Goal: Find contact information: Find contact information

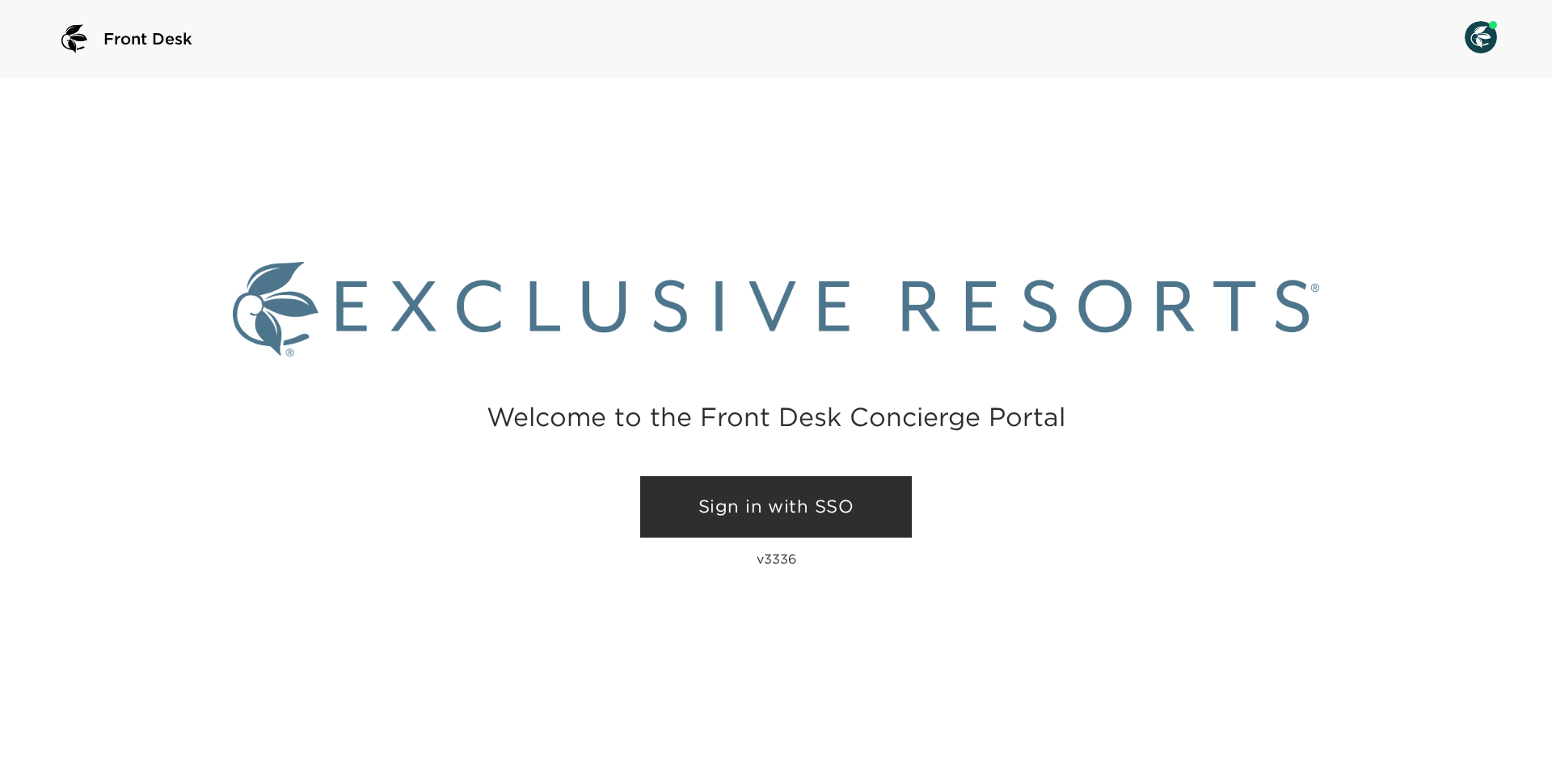
click at [835, 512] on link "Sign in with SSO" at bounding box center [776, 506] width 272 height 61
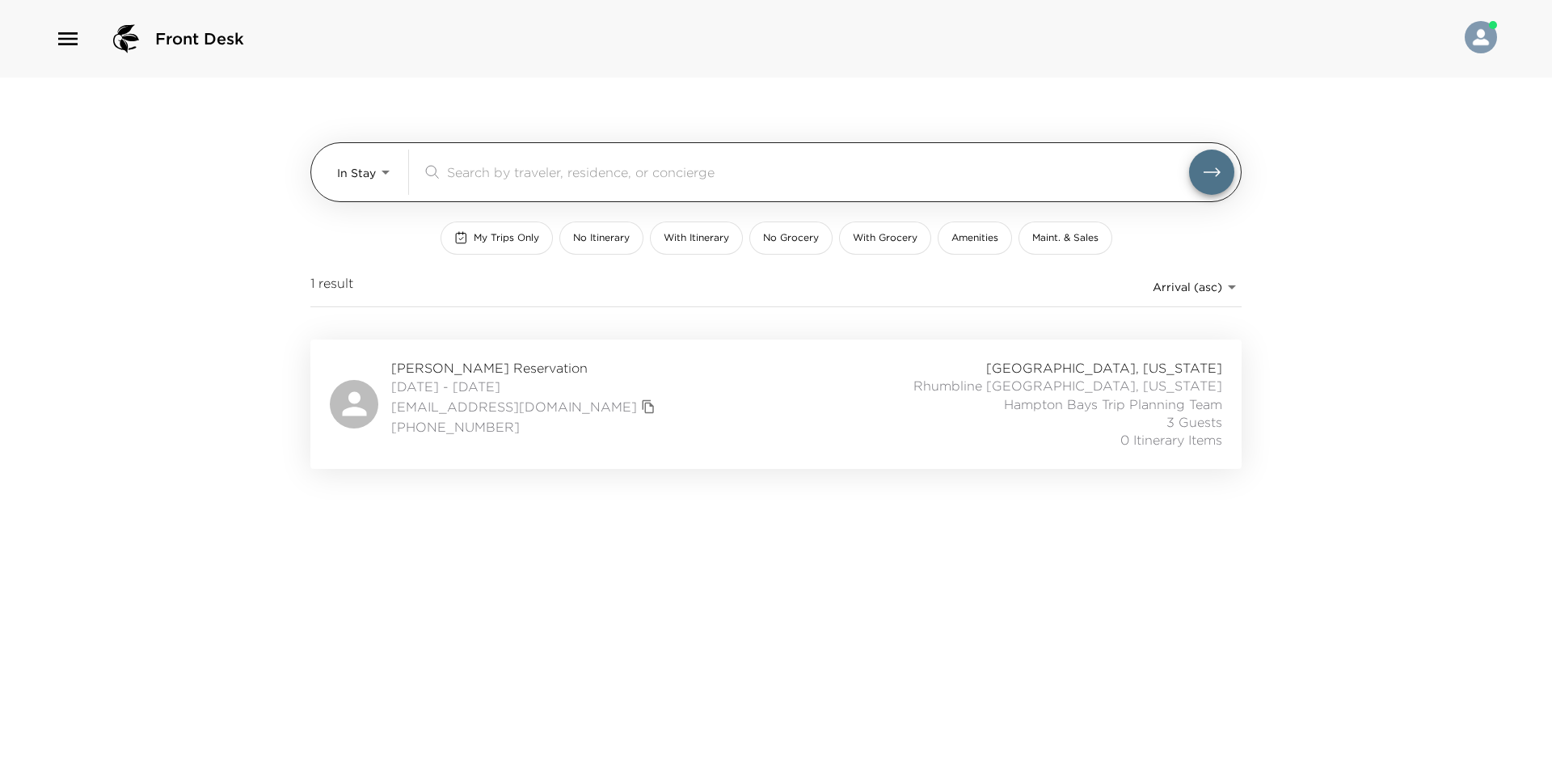
click at [374, 170] on body "Front Desk In Stay In-Stay ​ My Trips Only No Itinerary With Itinerary No Groce…" at bounding box center [776, 382] width 1552 height 764
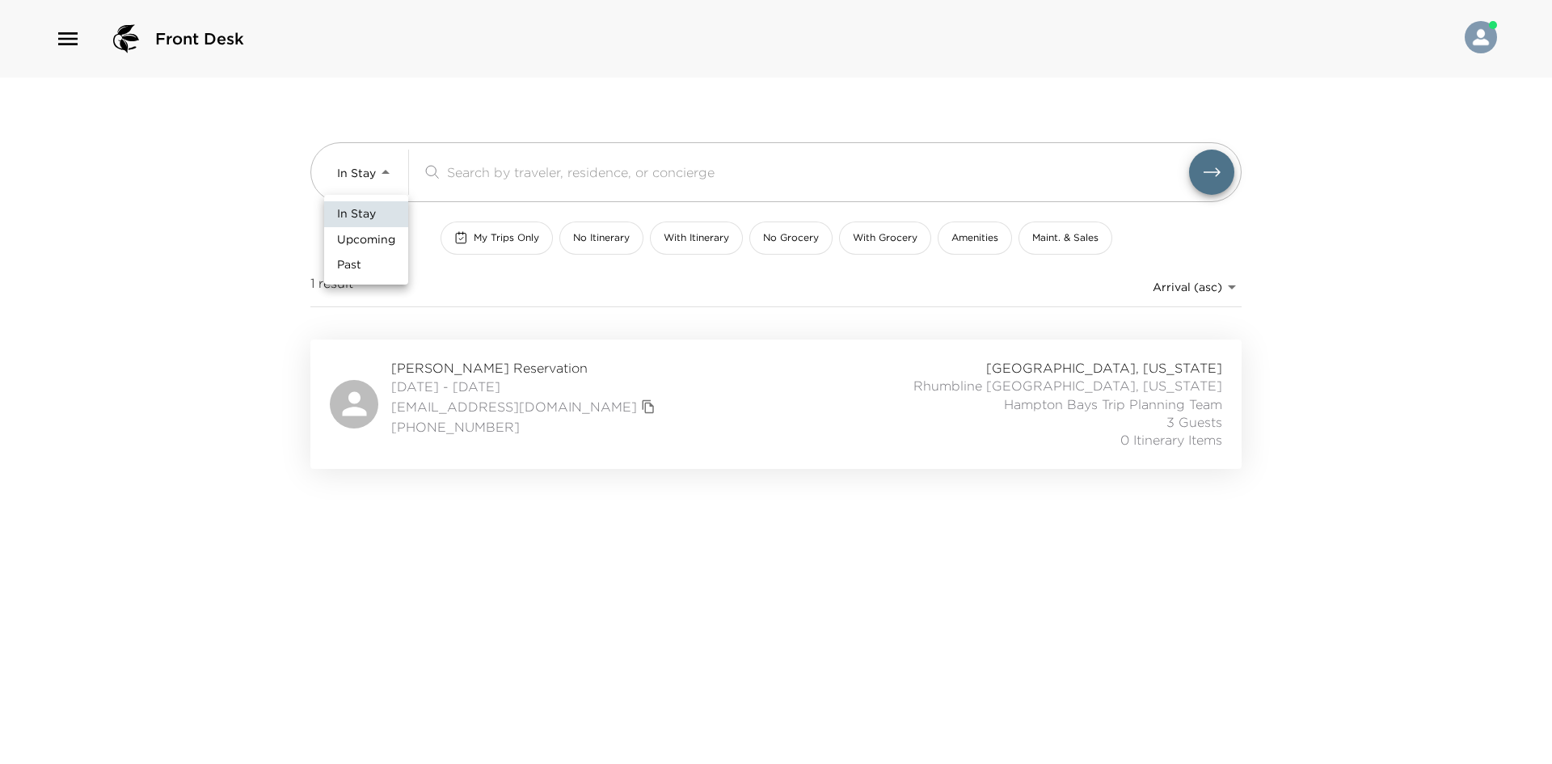
click at [373, 247] on span "Upcoming" at bounding box center [366, 240] width 58 height 16
type input "Upcoming"
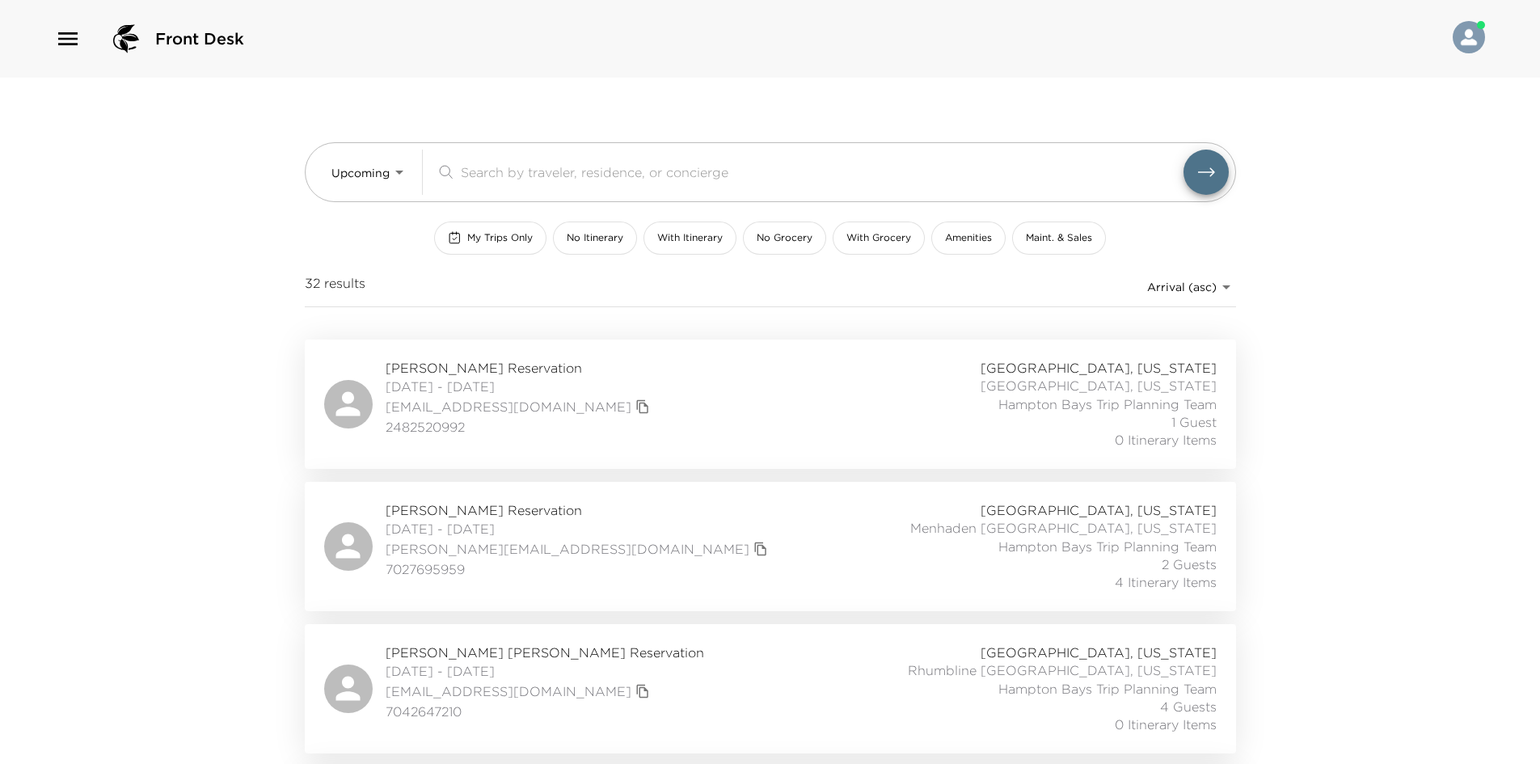
click at [500, 318] on div "Upcoming Upcoming ​ My Trips Only No Itinerary With Itinerary No Grocery With G…" at bounding box center [770, 209] width 931 height 262
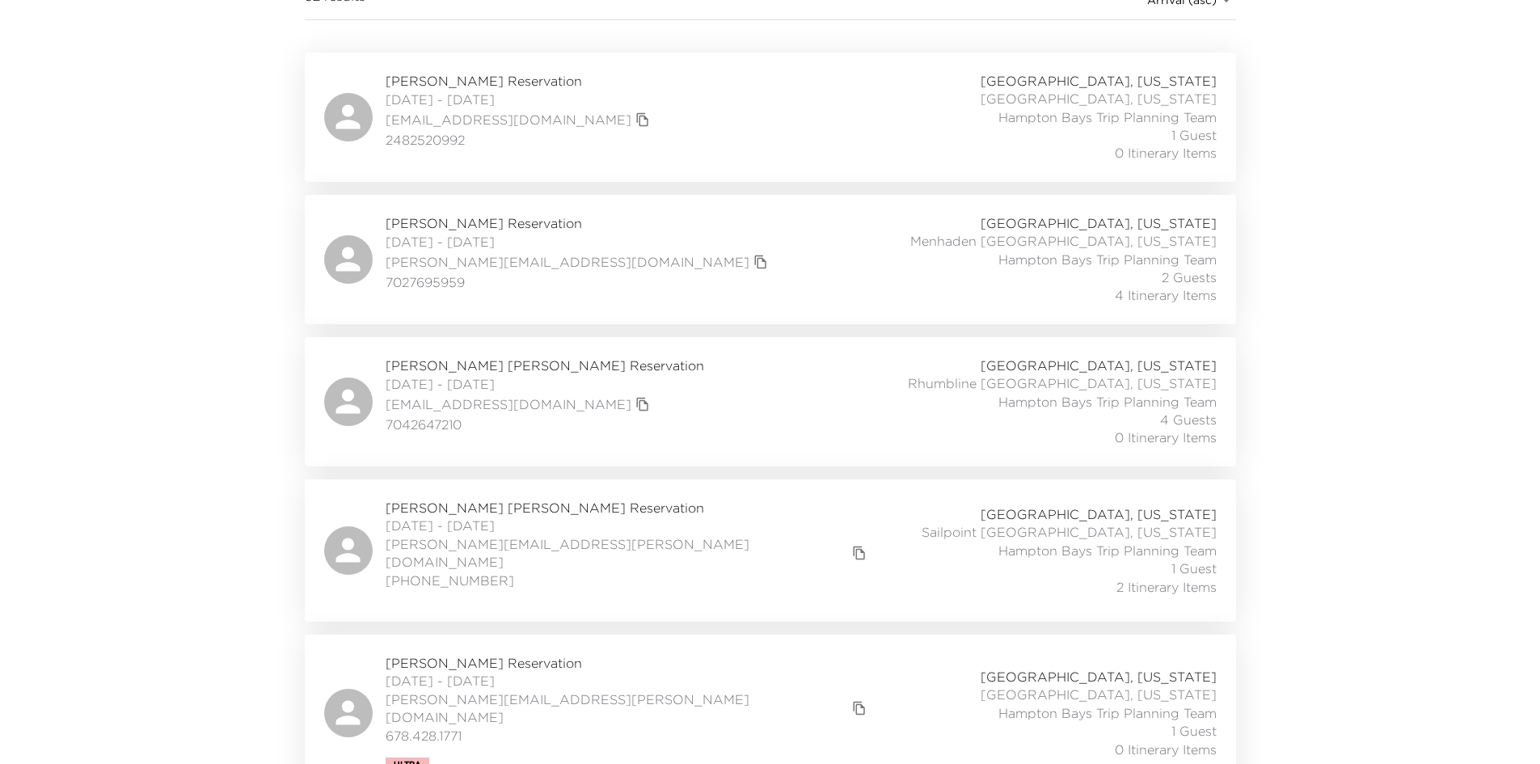
scroll to position [323, 0]
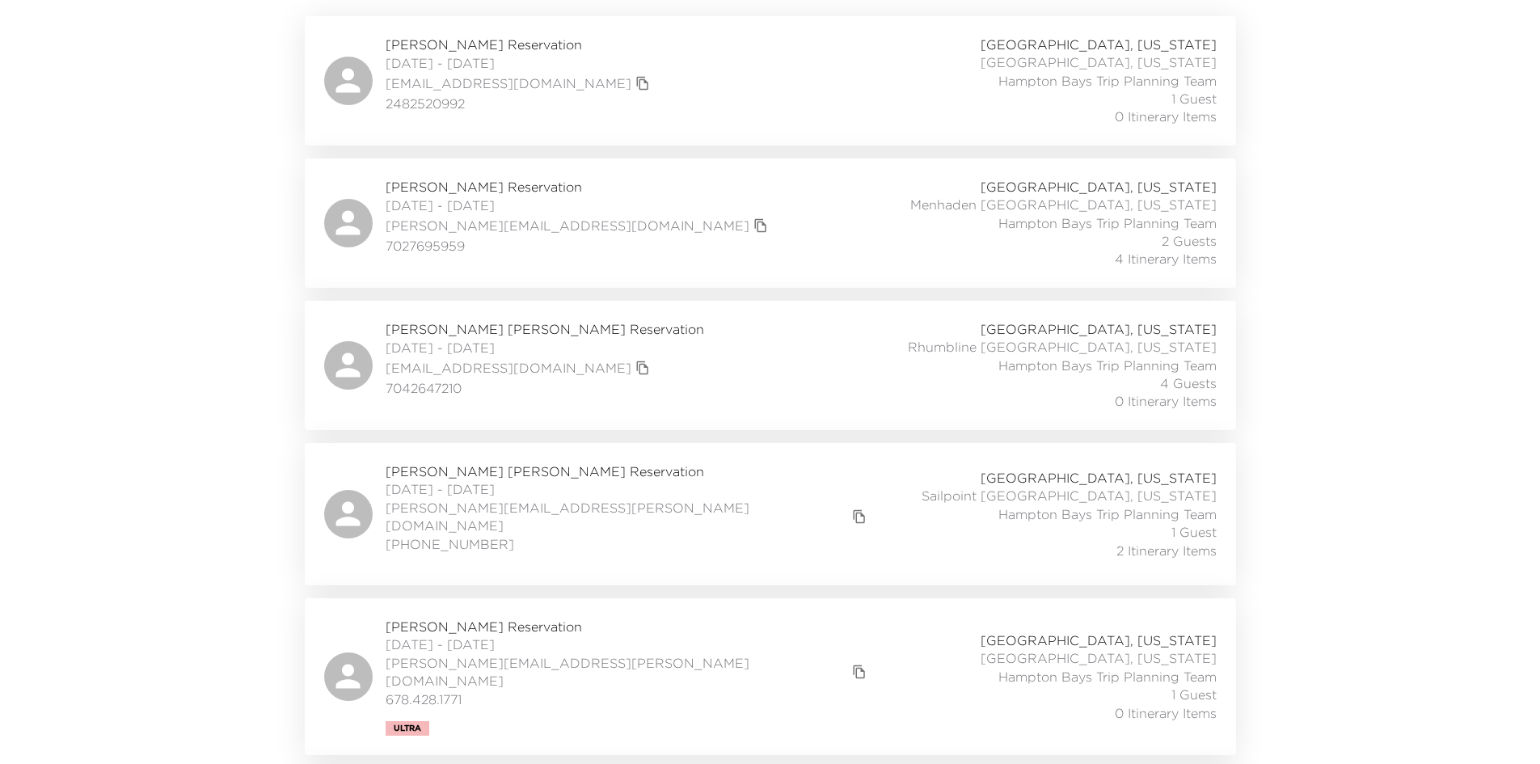
click at [462, 328] on span "Bob Jones Reservation" at bounding box center [545, 329] width 318 height 18
click at [635, 370] on icon "copy primary member email" at bounding box center [642, 367] width 15 height 15
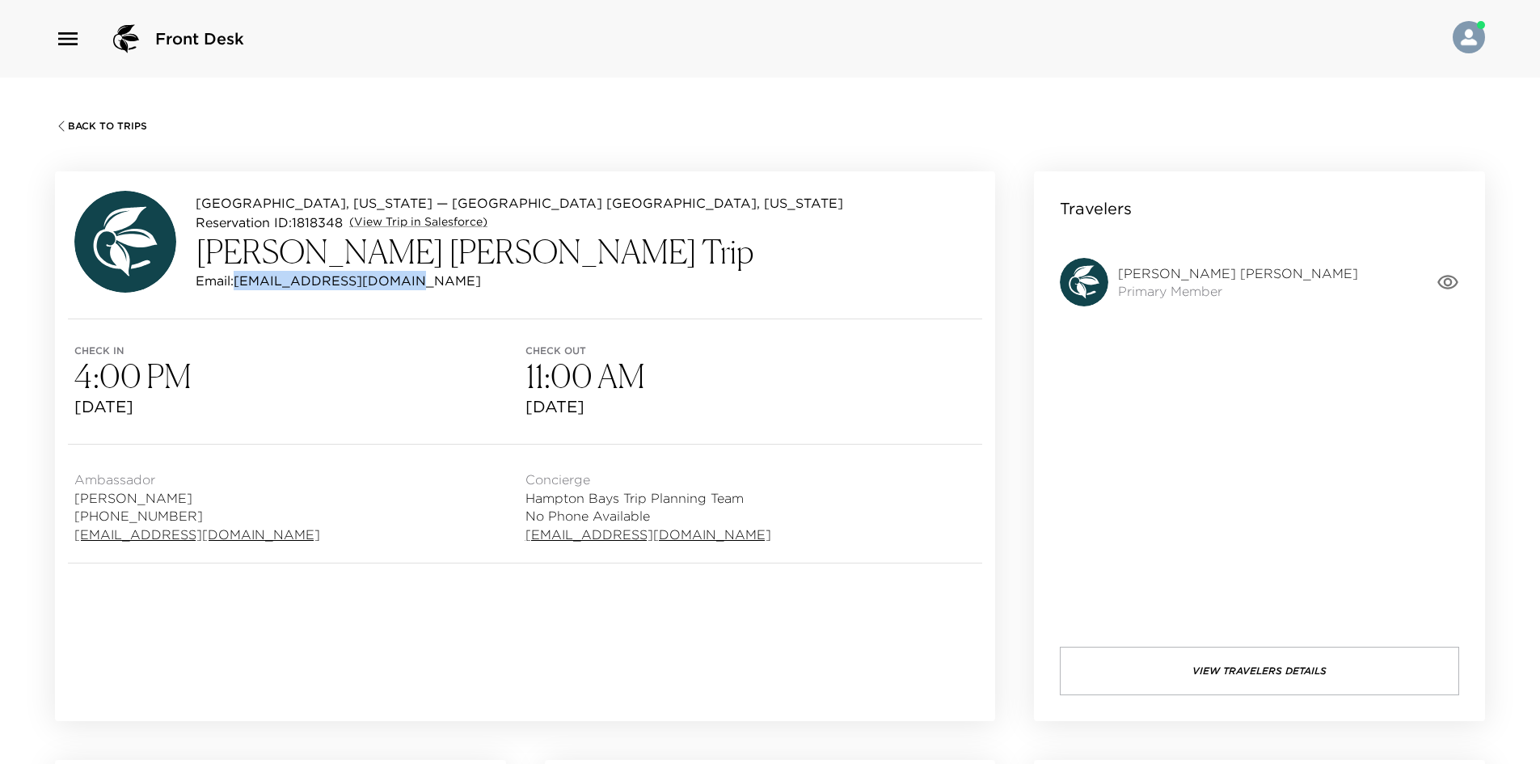
drag, startPoint x: 415, startPoint y: 279, endPoint x: 240, endPoint y: 286, distance: 174.7
click at [240, 286] on div "Email: [EMAIL_ADDRESS][DOMAIN_NAME]" at bounding box center [519, 280] width 647 height 19
copy p "[EMAIL_ADDRESS][DOMAIN_NAME]"
click at [360, 371] on h3 "4:00 PM" at bounding box center [299, 375] width 451 height 39
click at [1446, 280] on icon "button" at bounding box center [1447, 282] width 23 height 23
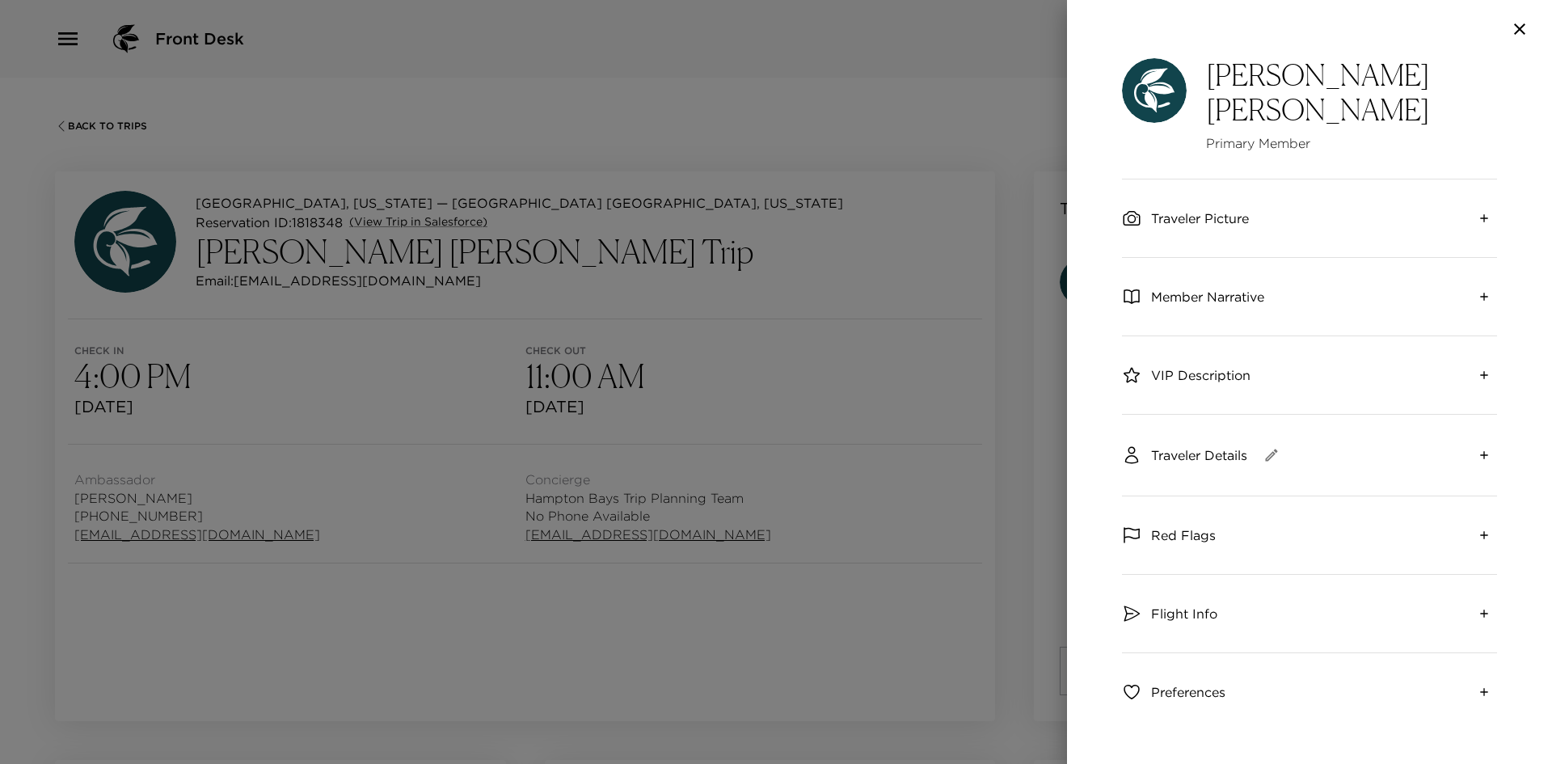
click at [1212, 288] on span "Member Narrative" at bounding box center [1207, 297] width 113 height 18
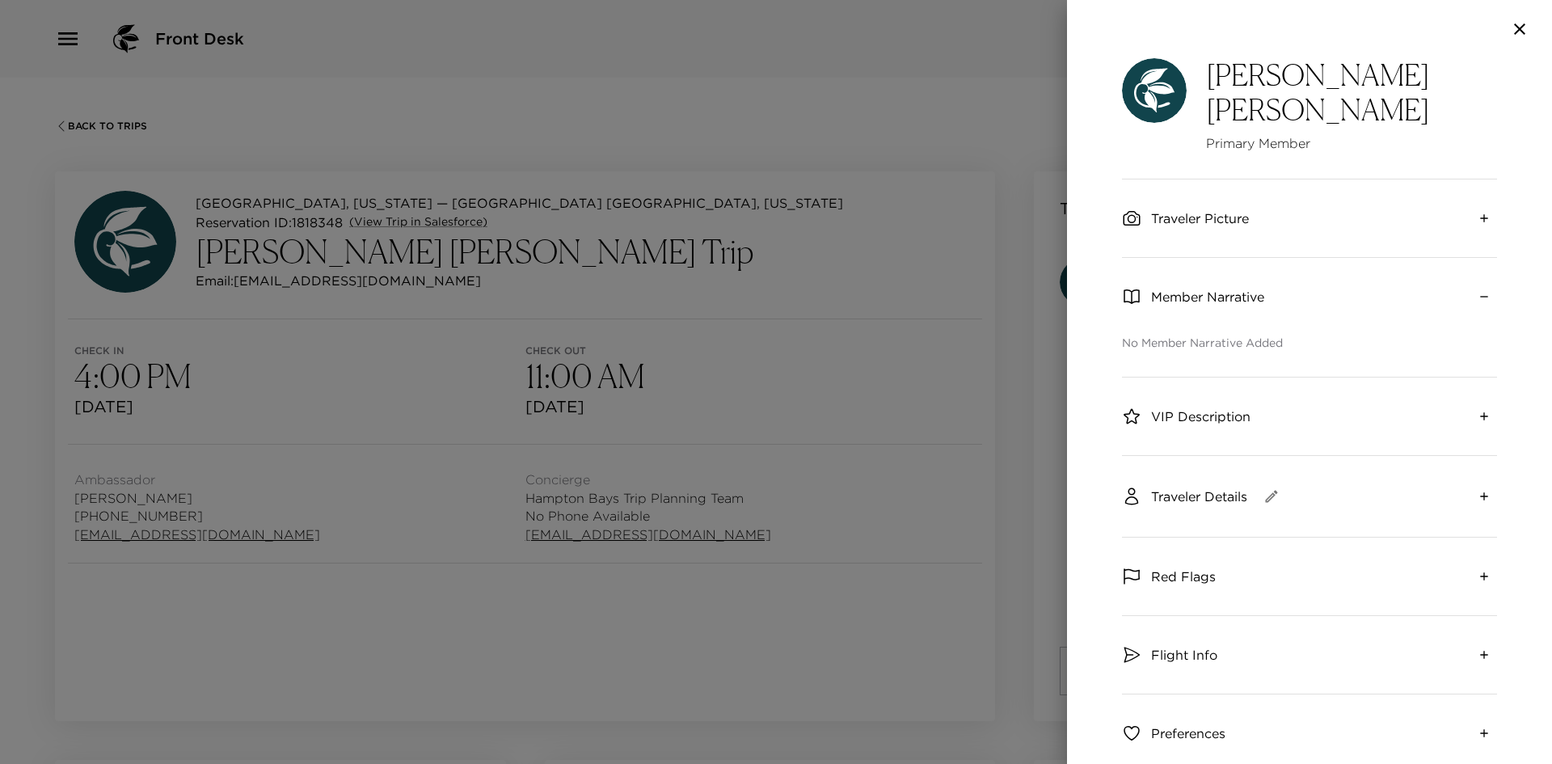
click at [1212, 288] on span "Member Narrative" at bounding box center [1207, 297] width 113 height 18
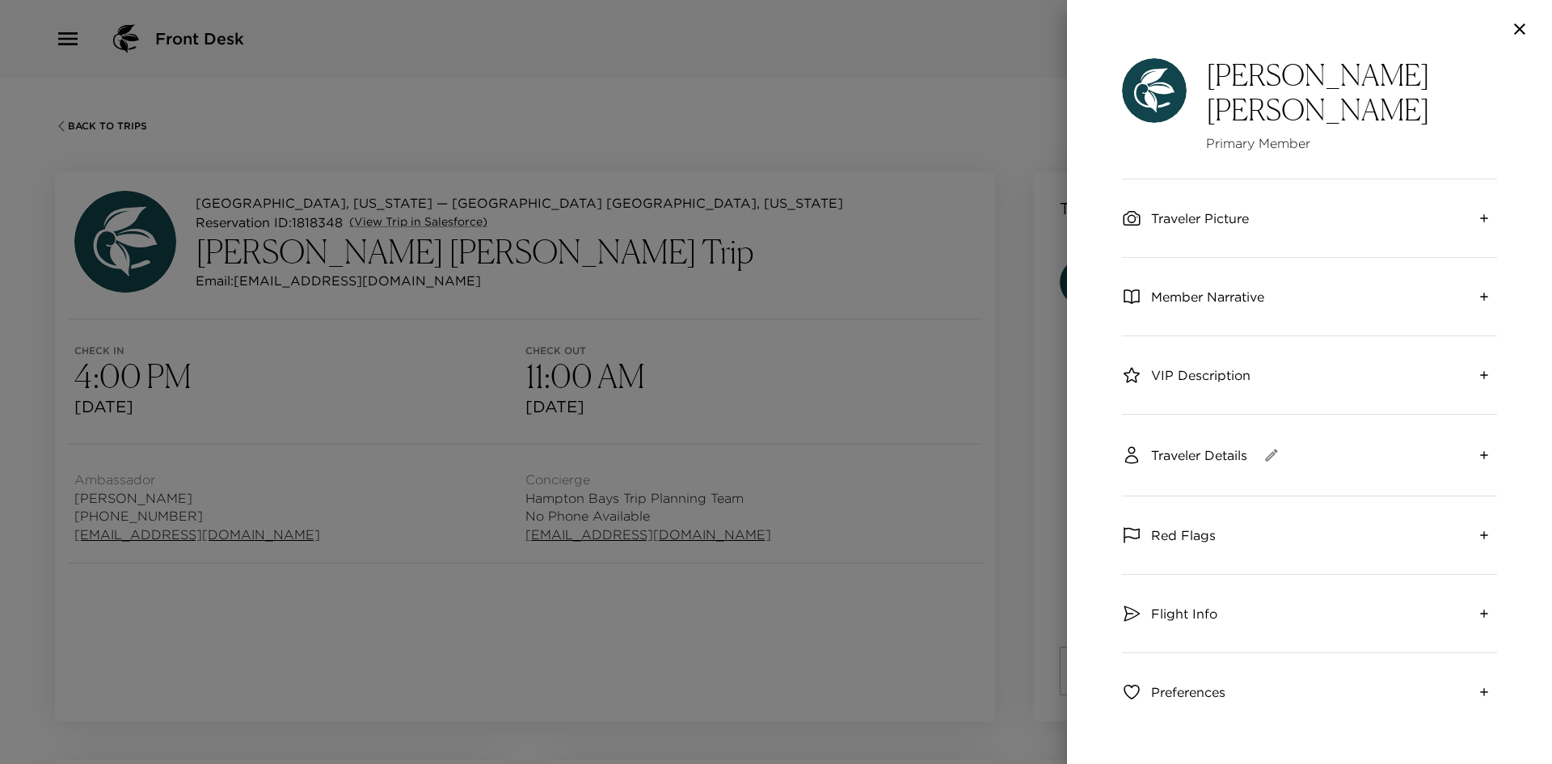
click at [1191, 356] on div "VIP Description" at bounding box center [1309, 375] width 375 height 78
click at [1187, 366] on span "VIP Description" at bounding box center [1200, 375] width 99 height 18
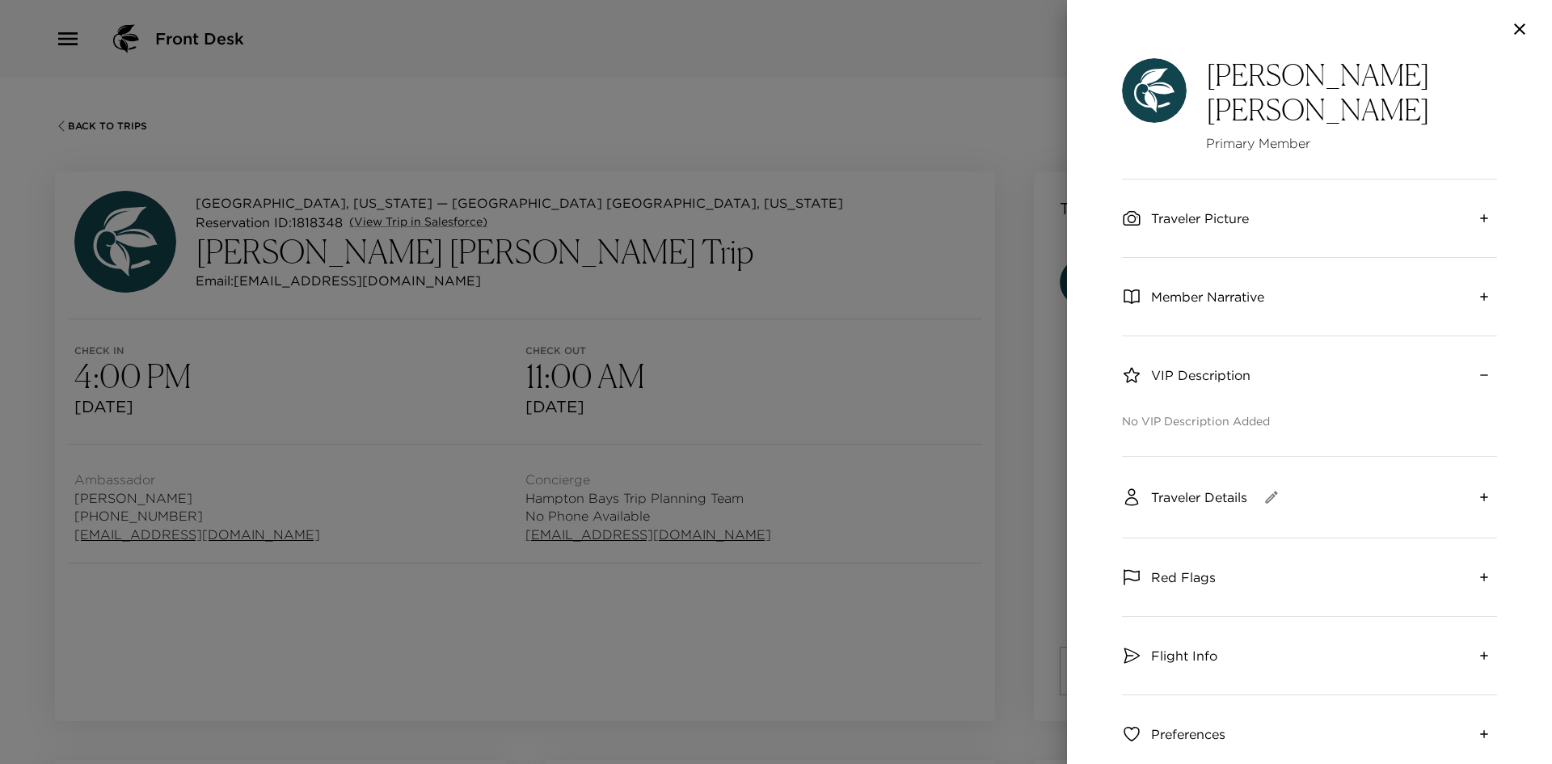
click at [1187, 366] on span "VIP Description" at bounding box center [1200, 375] width 99 height 18
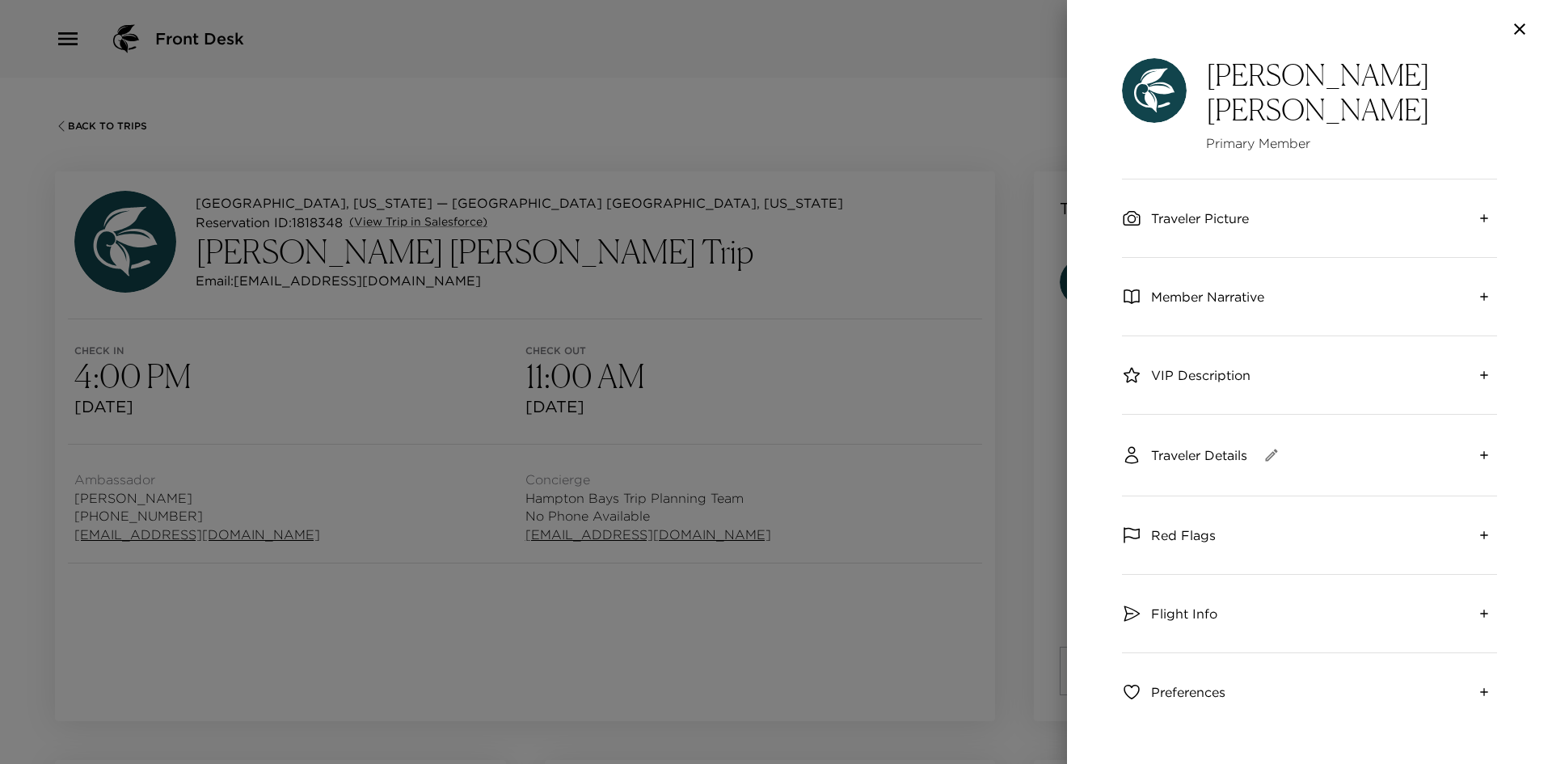
click at [1191, 446] on span "Traveler Details" at bounding box center [1199, 455] width 96 height 18
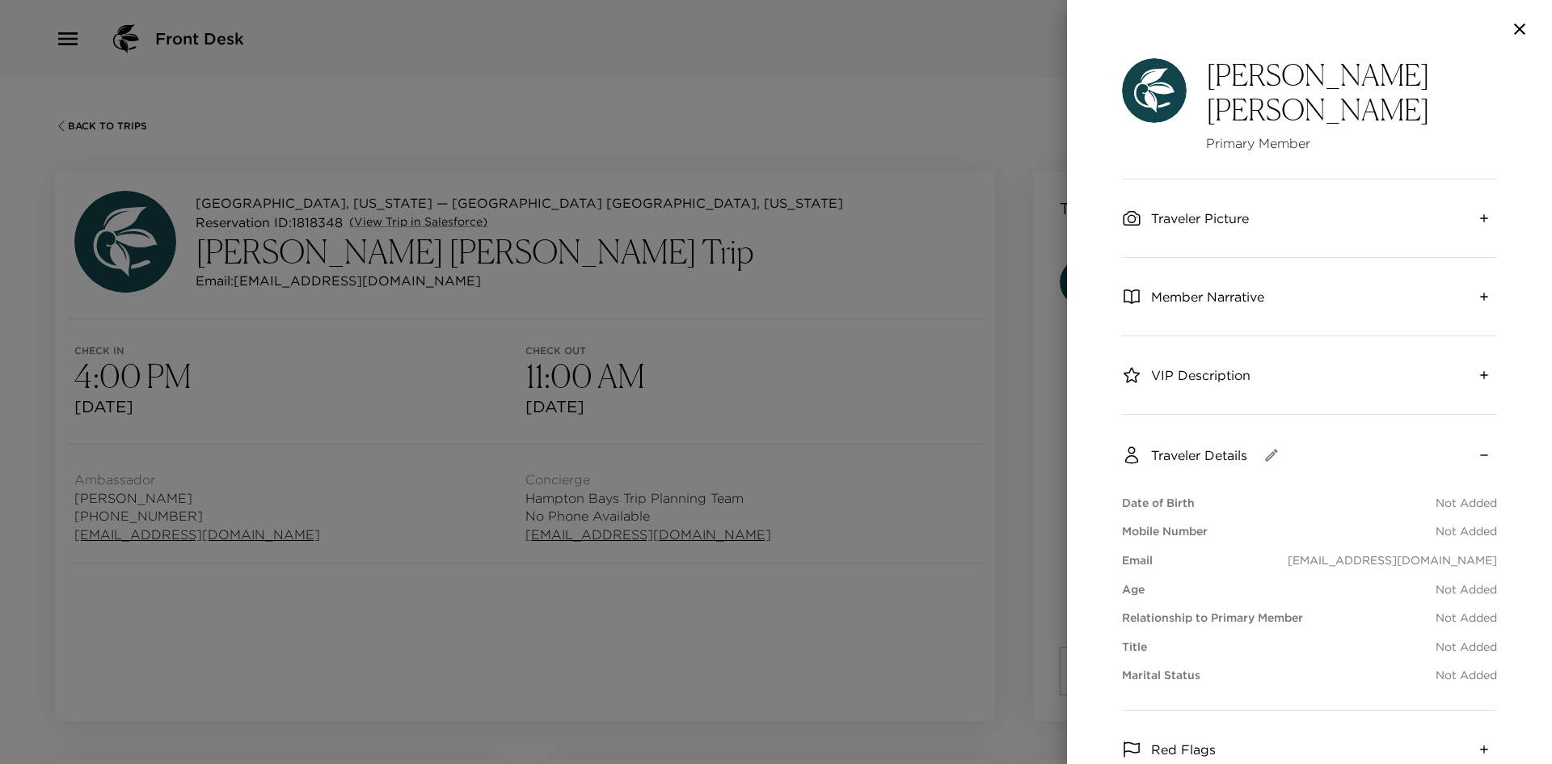
click at [1191, 446] on span "Traveler Details" at bounding box center [1199, 455] width 96 height 18
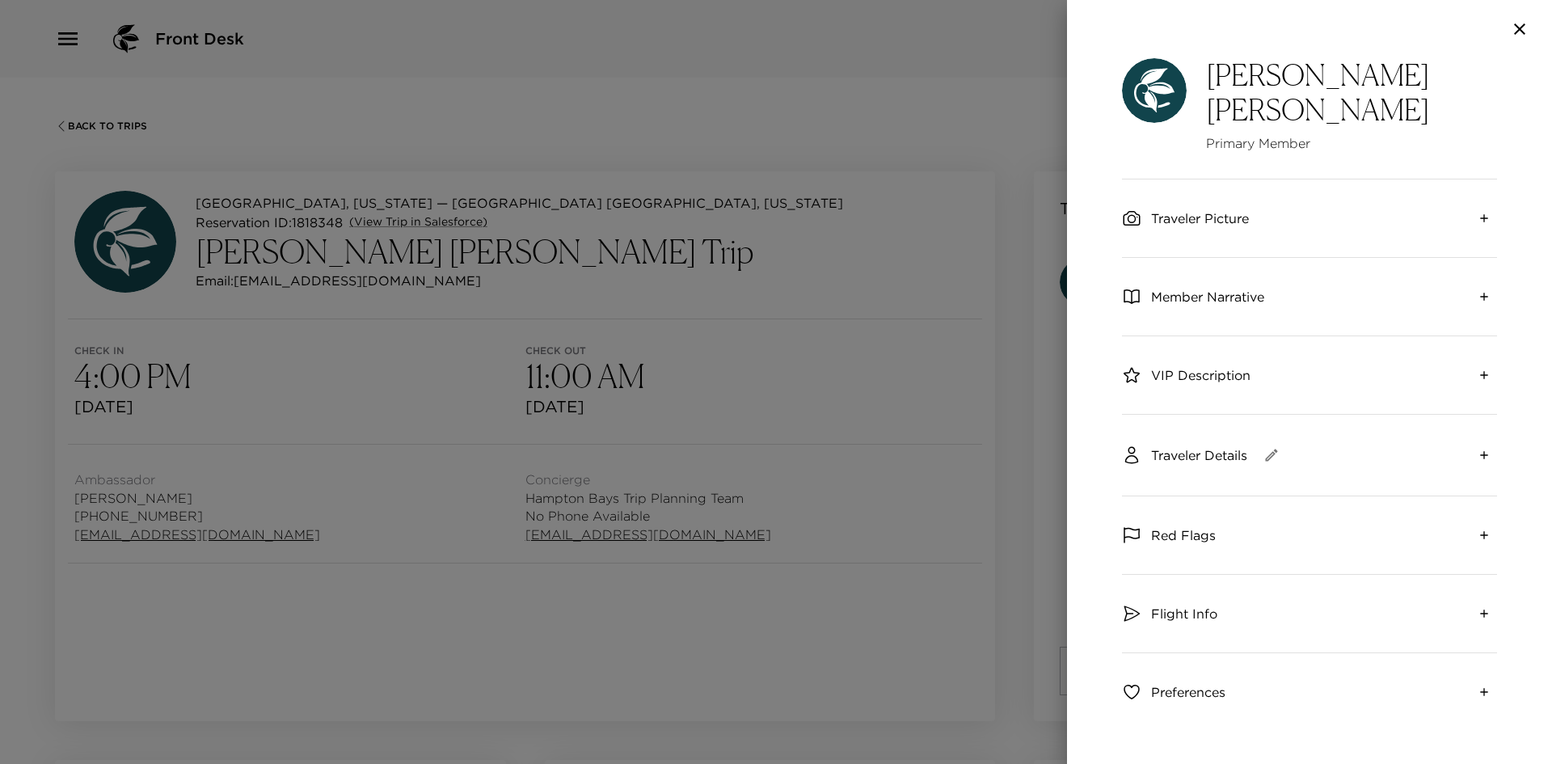
click at [1191, 446] on span "Traveler Details" at bounding box center [1199, 455] width 96 height 18
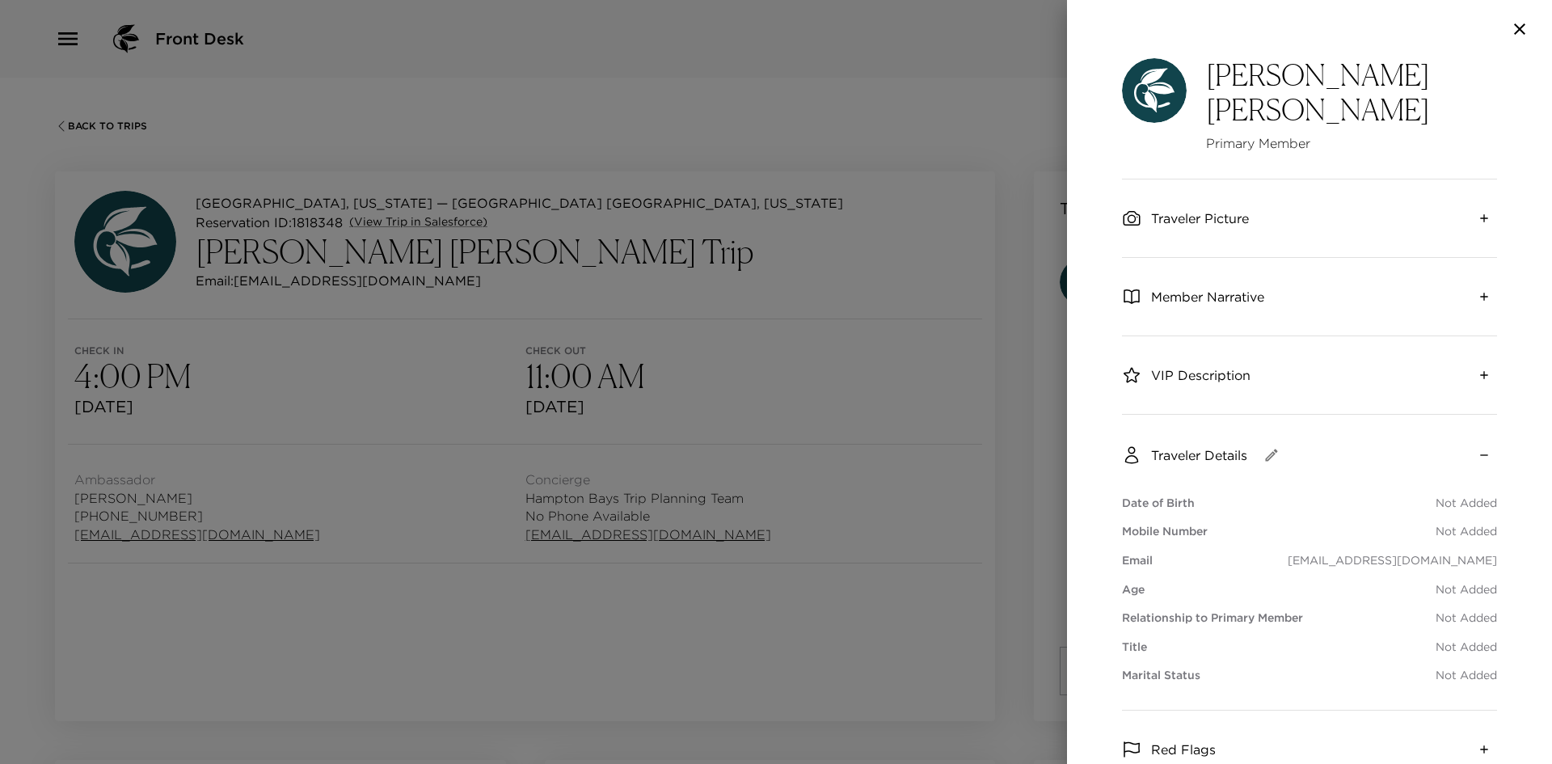
click at [1192, 446] on span "Traveler Details" at bounding box center [1199, 455] width 96 height 18
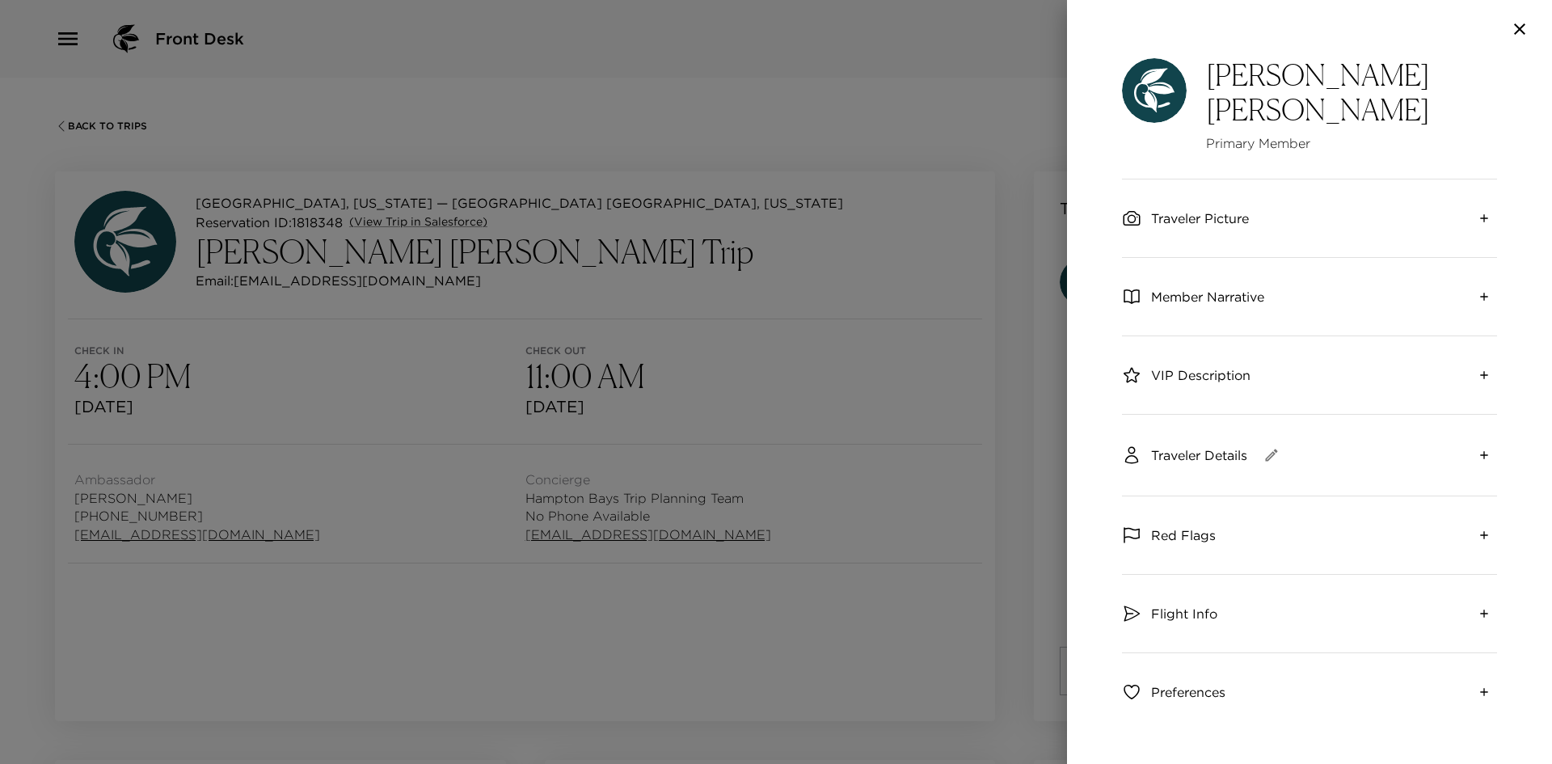
click at [853, 95] on div at bounding box center [776, 382] width 1552 height 764
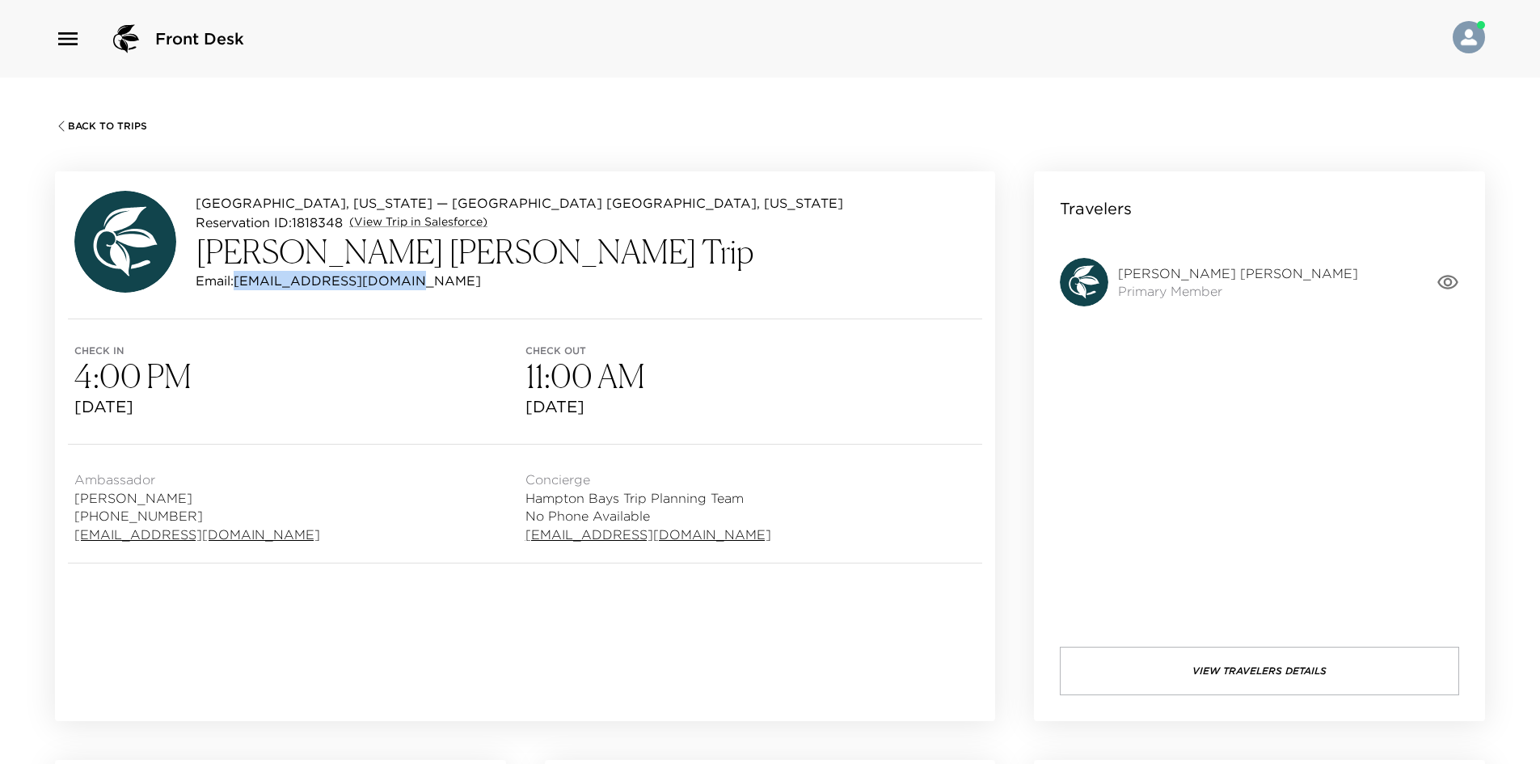
drag, startPoint x: 412, startPoint y: 276, endPoint x: 242, endPoint y: 281, distance: 170.6
click at [241, 281] on div "Email: [EMAIL_ADDRESS][DOMAIN_NAME]" at bounding box center [519, 280] width 647 height 19
copy p "[EMAIL_ADDRESS][DOMAIN_NAME]"
click at [474, 247] on h3 "[PERSON_NAME] [PERSON_NAME] Trip" at bounding box center [519, 251] width 647 height 39
drag, startPoint x: 405, startPoint y: 280, endPoint x: 238, endPoint y: 282, distance: 166.5
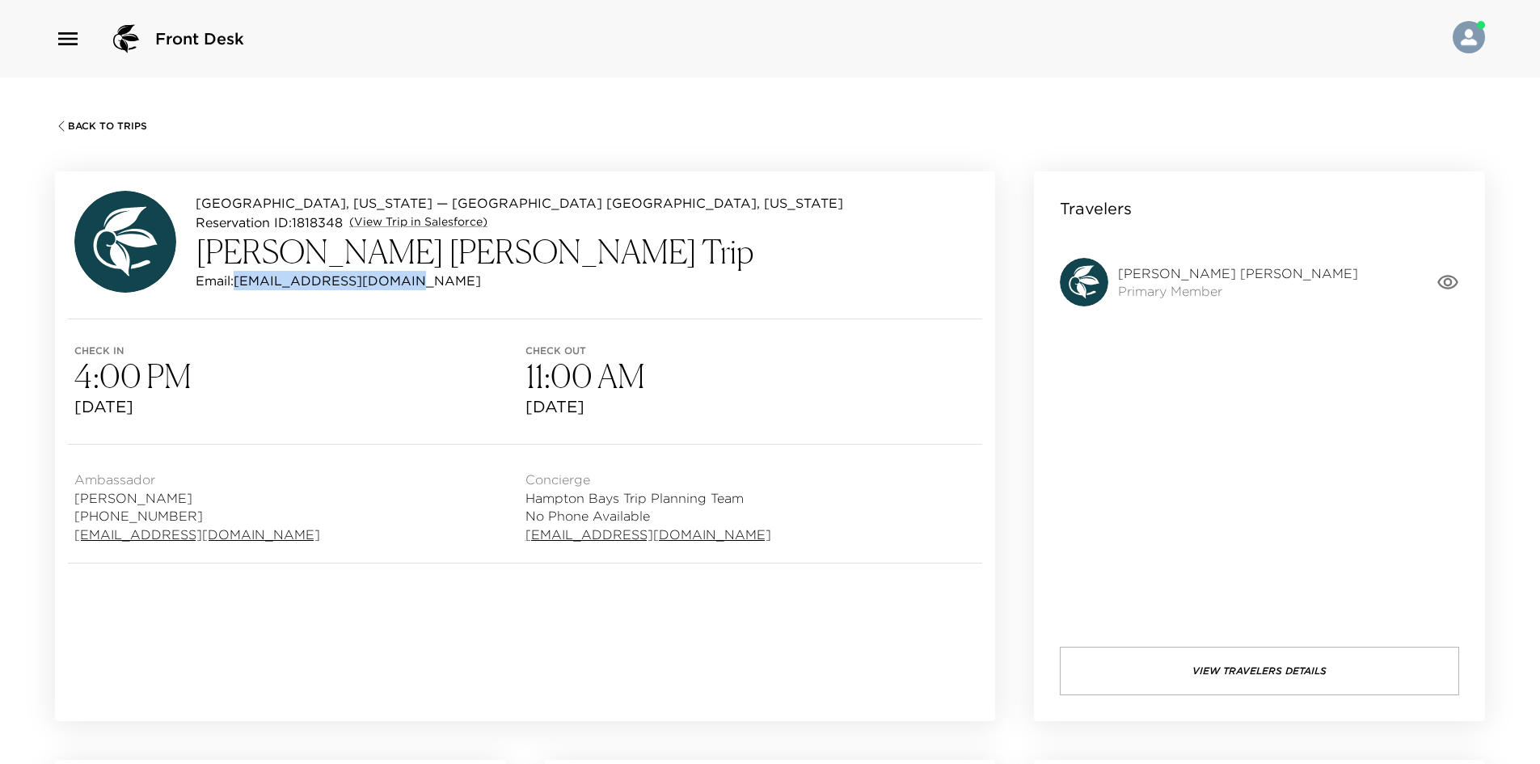
click at [238, 282] on div "Email: [EMAIL_ADDRESS][DOMAIN_NAME]" at bounding box center [519, 280] width 647 height 19
copy p "[EMAIL_ADDRESS][DOMAIN_NAME]"
